Goal: Information Seeking & Learning: Check status

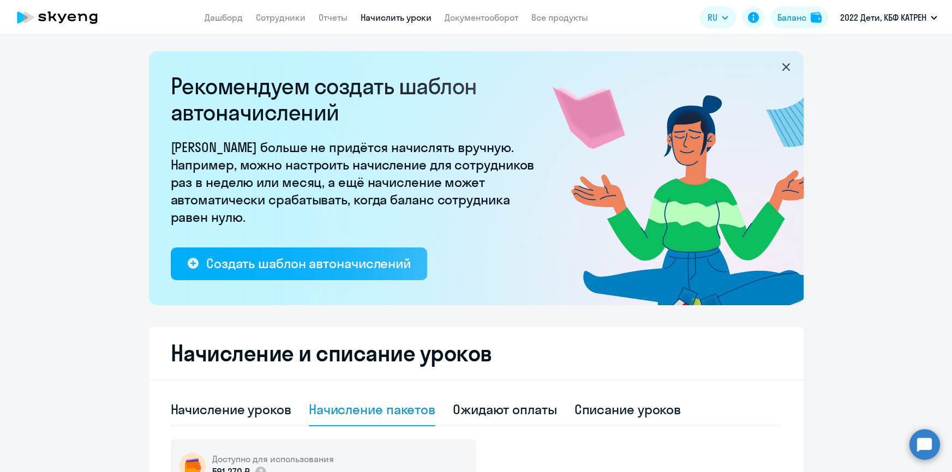
select select "50"
click at [229, 16] on link "Дашборд" at bounding box center [224, 17] width 38 height 11
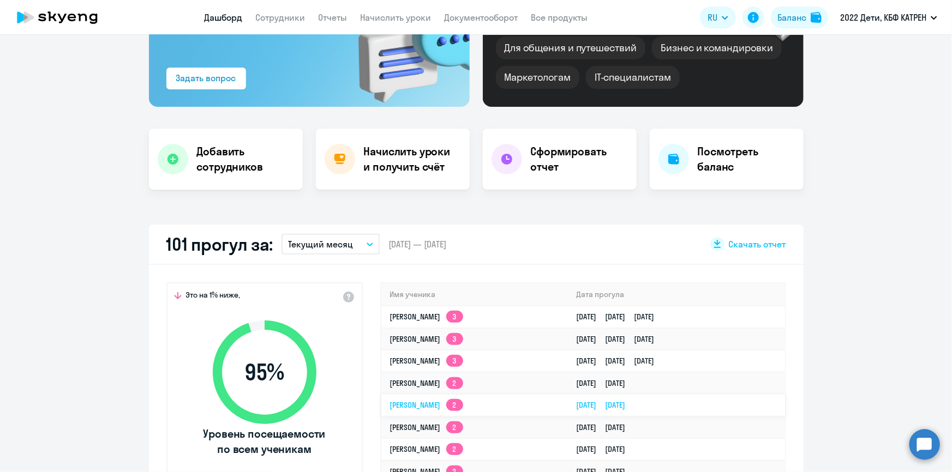
scroll to position [148, 0]
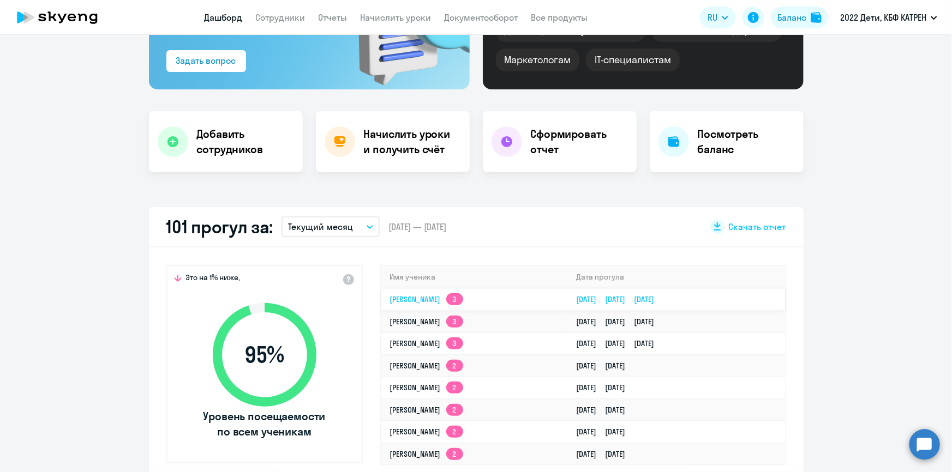
select select "30"
drag, startPoint x: 747, startPoint y: 298, endPoint x: 377, endPoint y: 307, distance: 370.0
click at [381, 307] on tr "[PERSON_NAME] 3 [DATE] [DATE] [DATE]" at bounding box center [583, 300] width 404 height 22
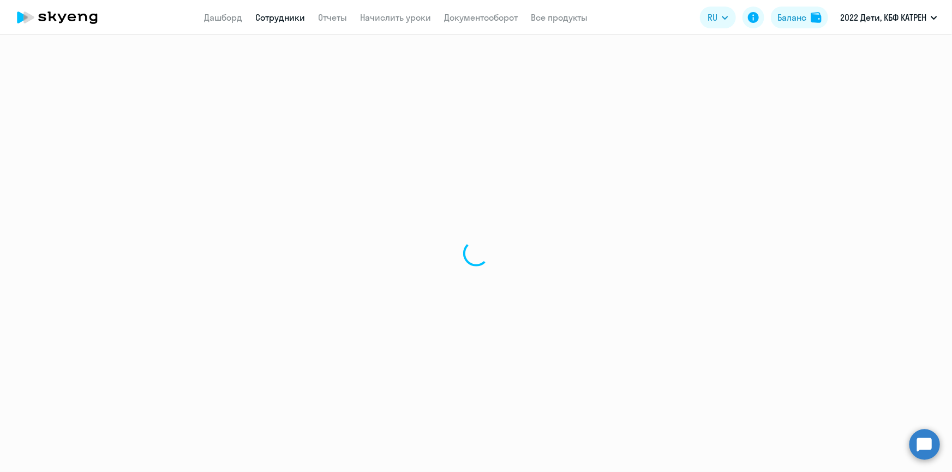
select select "math"
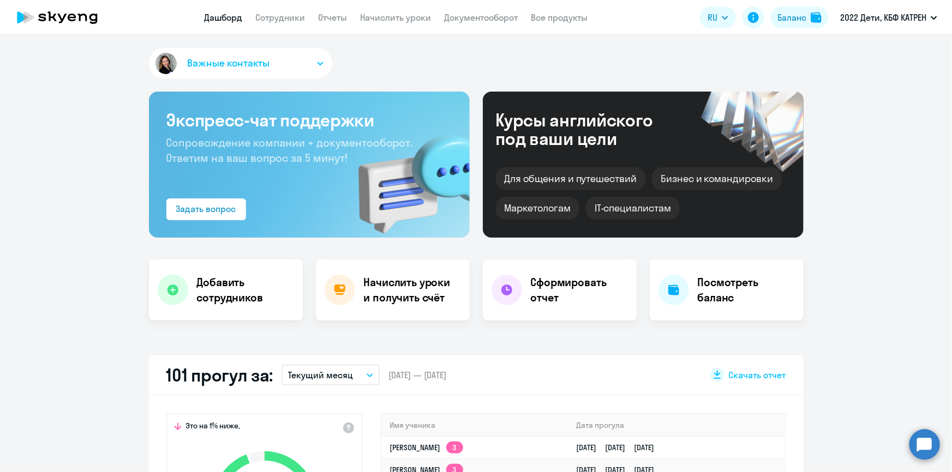
click at [225, 15] on link "Дашборд" at bounding box center [224, 17] width 38 height 11
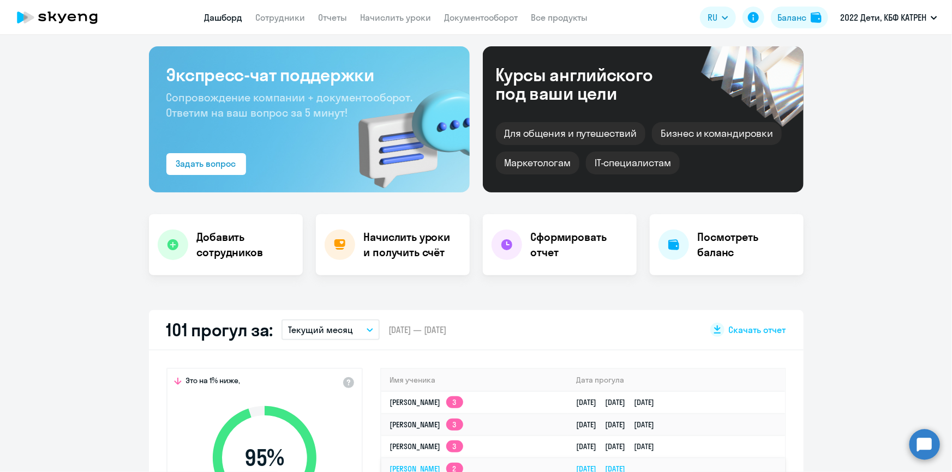
scroll to position [248, 0]
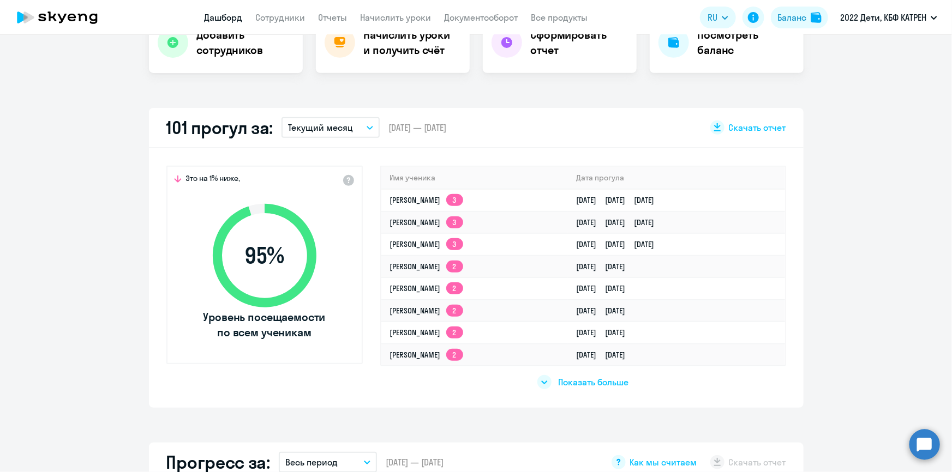
drag, startPoint x: 689, startPoint y: 201, endPoint x: 355, endPoint y: 208, distance: 334.5
click at [355, 208] on div "Это на 1% ниже, 95 % Уровень посещаемости по всем ученикам Имя ученика [PERSON_…" at bounding box center [476, 278] width 655 height 260
select select "30"
click at [361, 229] on div "Это на 1% ниже, 95 % Уровень посещаемости по всем ученикам Имя ученика [PERSON_…" at bounding box center [476, 278] width 655 height 260
drag, startPoint x: 374, startPoint y: 194, endPoint x: 379, endPoint y: 201, distance: 8.9
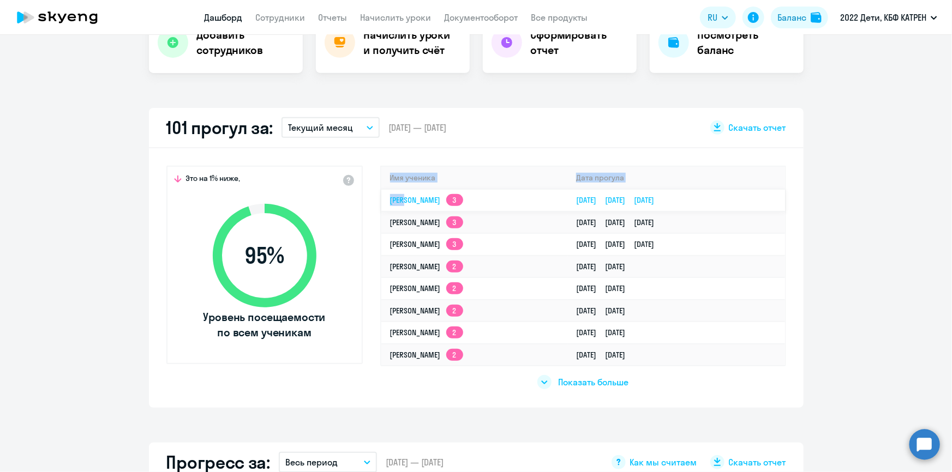
click at [399, 201] on div "Это на 1% ниже, 95 % Уровень посещаемости по всем ученикам Имя ученика [PERSON_…" at bounding box center [476, 278] width 655 height 260
click at [365, 210] on div "Это на 1% ниже, 95 % Уровень посещаемости по всем ученикам Имя ученика [PERSON_…" at bounding box center [476, 278] width 655 height 260
drag, startPoint x: 747, startPoint y: 200, endPoint x: 382, endPoint y: 203, distance: 365.5
click at [382, 203] on tr "[PERSON_NAME] 3 [DATE] [DATE] [DATE]" at bounding box center [583, 200] width 404 height 22
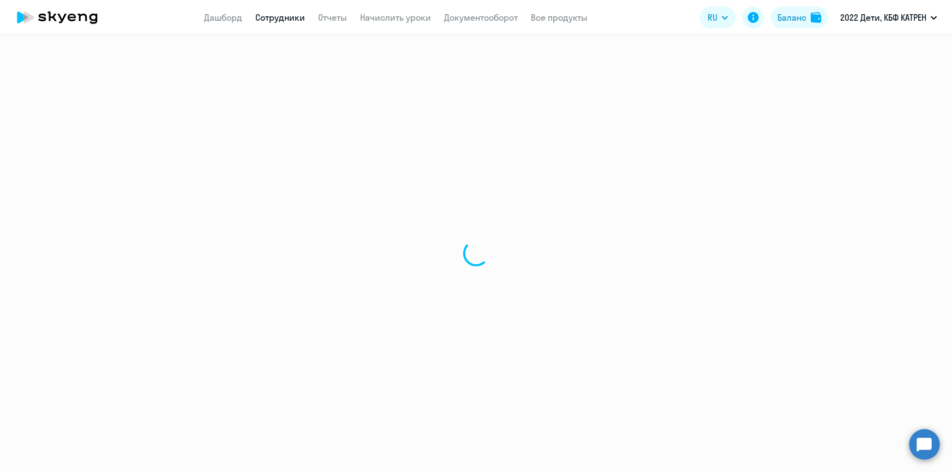
select select "math"
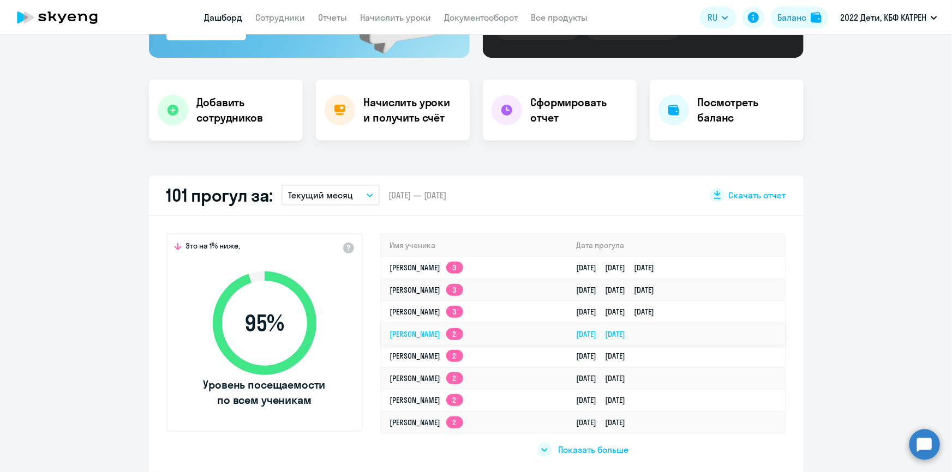
scroll to position [198, 0]
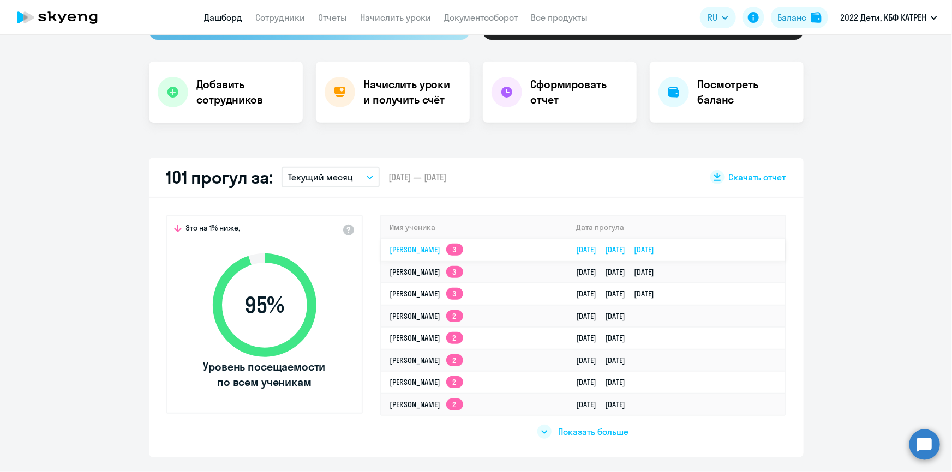
drag, startPoint x: 370, startPoint y: 250, endPoint x: 745, endPoint y: 249, distance: 375.4
click at [745, 249] on div "Это на 1% ниже, 95 % Уровень посещаемости по всем ученикам Имя ученика [PERSON_…" at bounding box center [476, 328] width 655 height 260
copy table "Имя ученика [PERSON_NAME] прогула [PERSON_NAME] 3 [DATE] [DATE] [DATE]"
select select "30"
